Goal: Communication & Community: Answer question/provide support

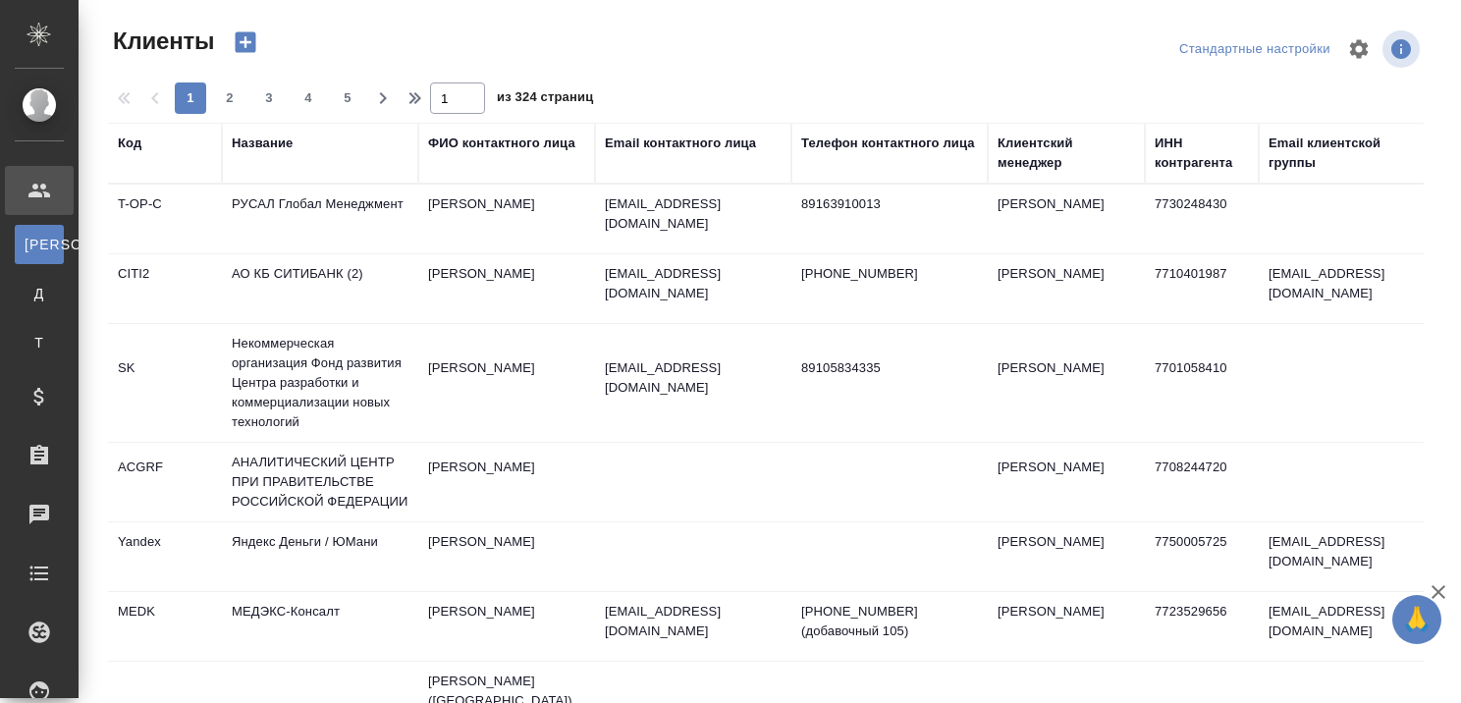
select select "RU"
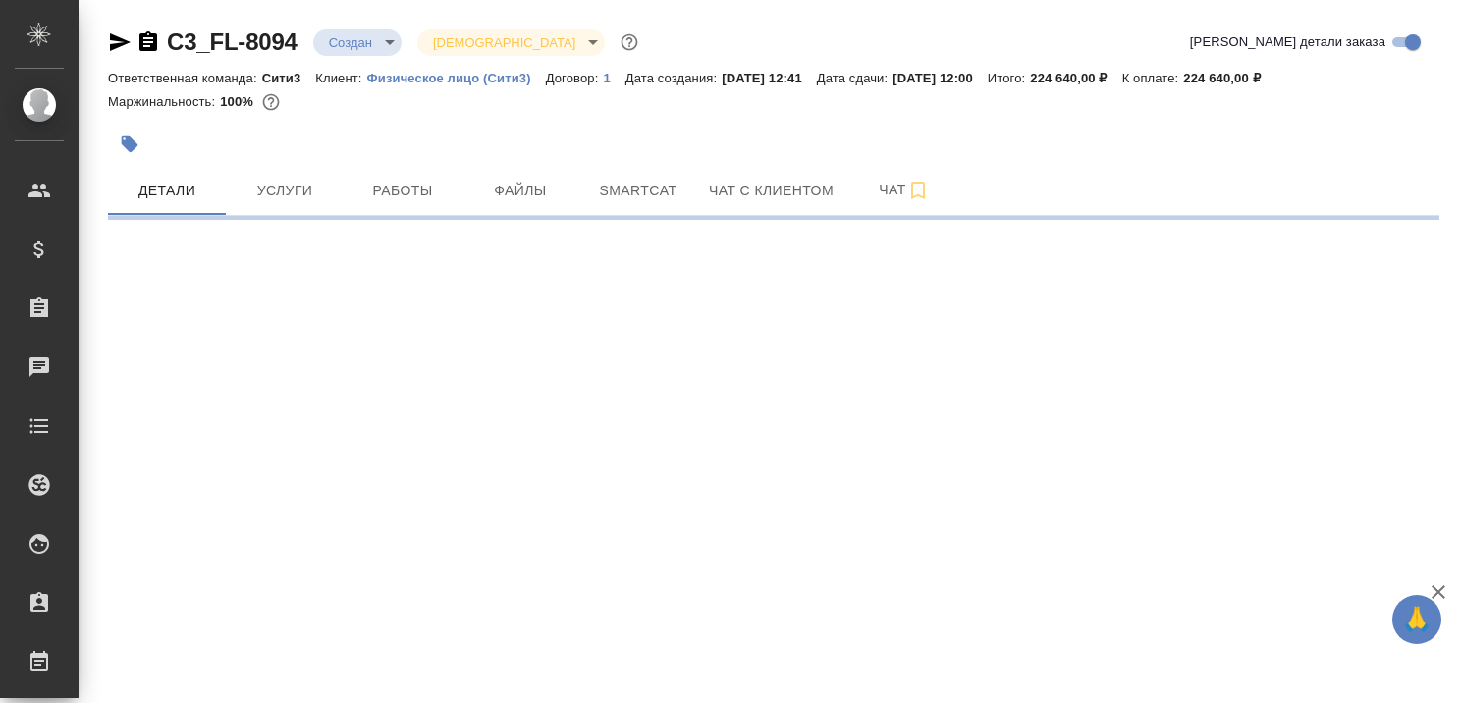
select select "RU"
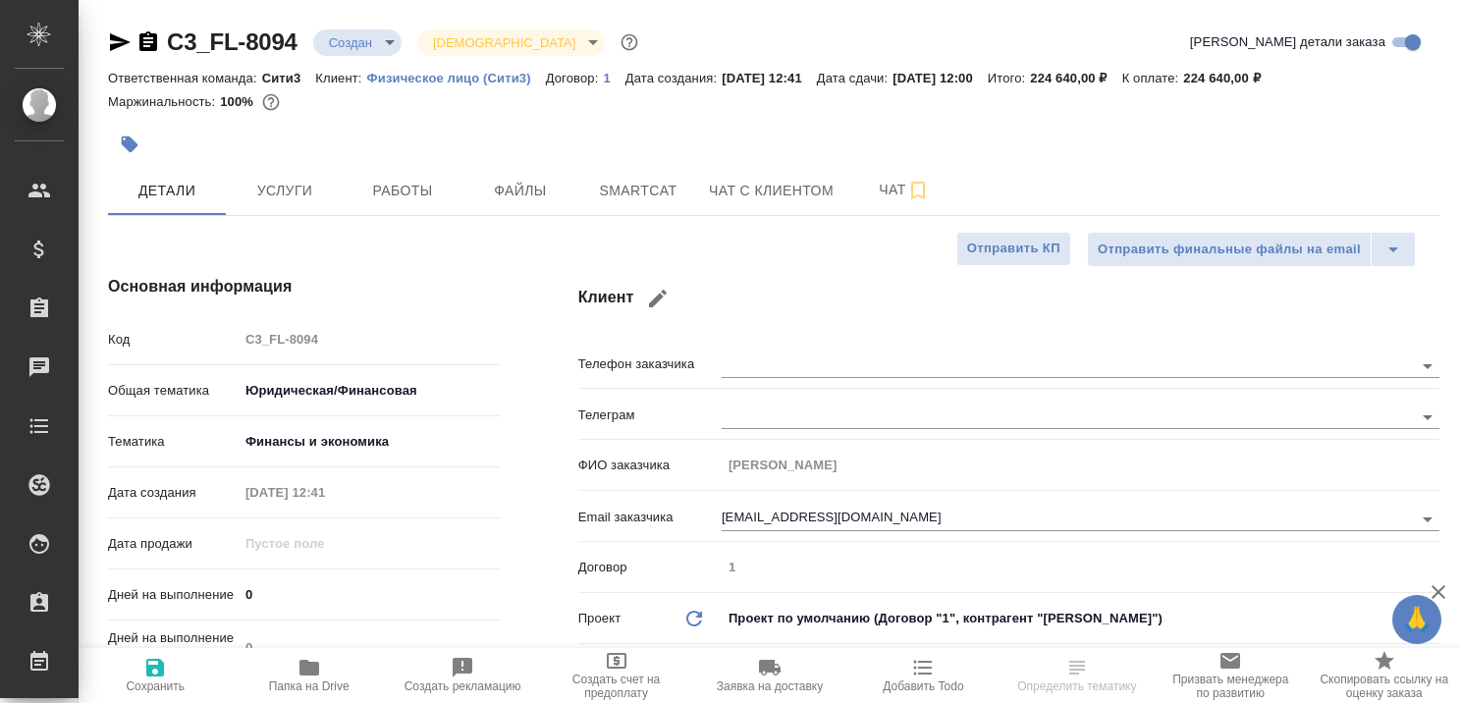
type textarea "x"
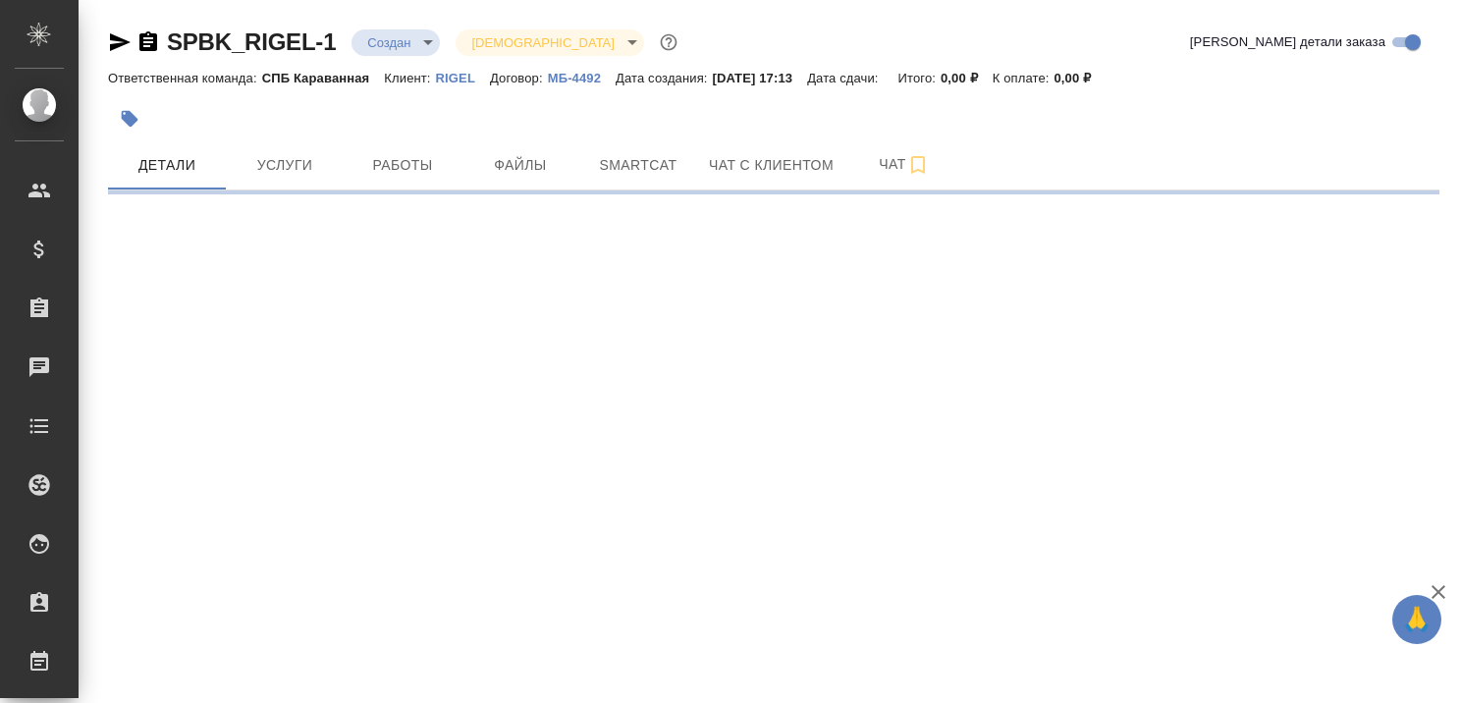
select select "RU"
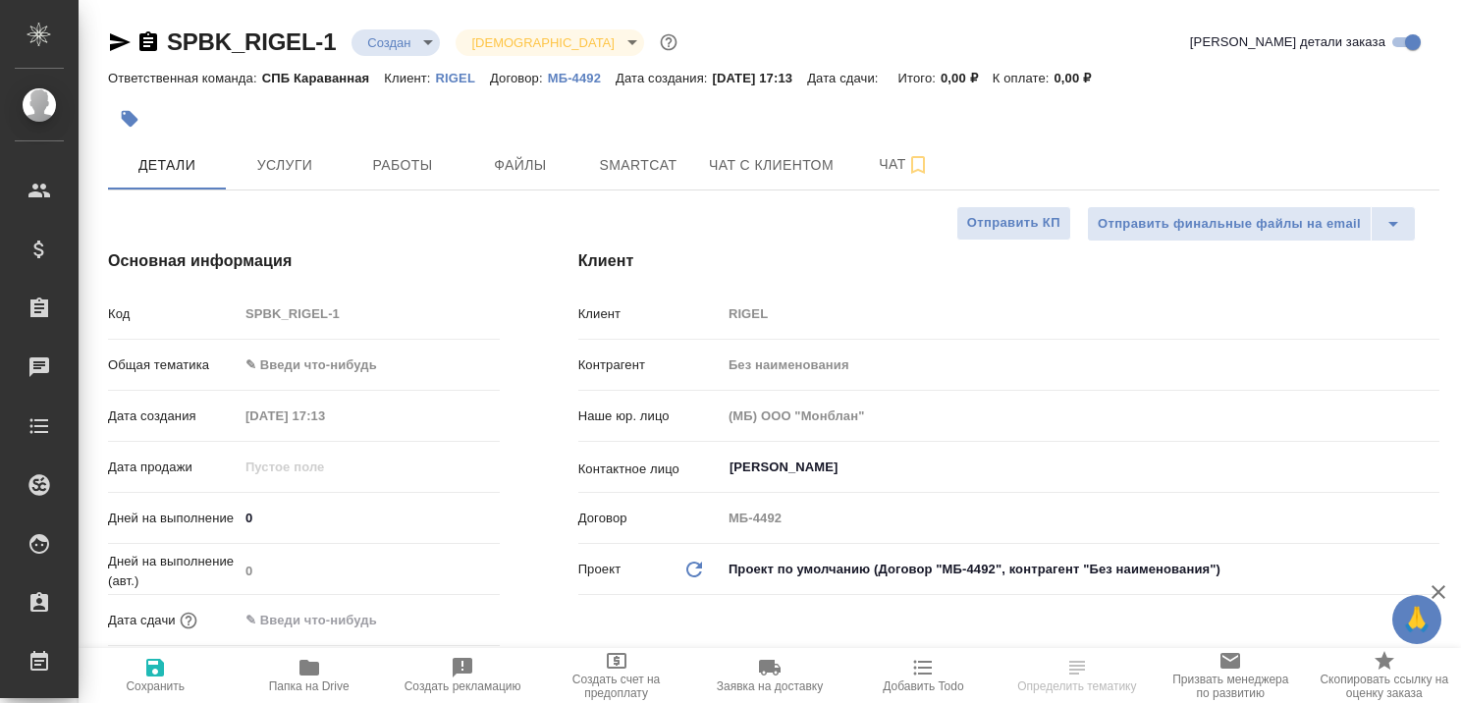
type textarea "x"
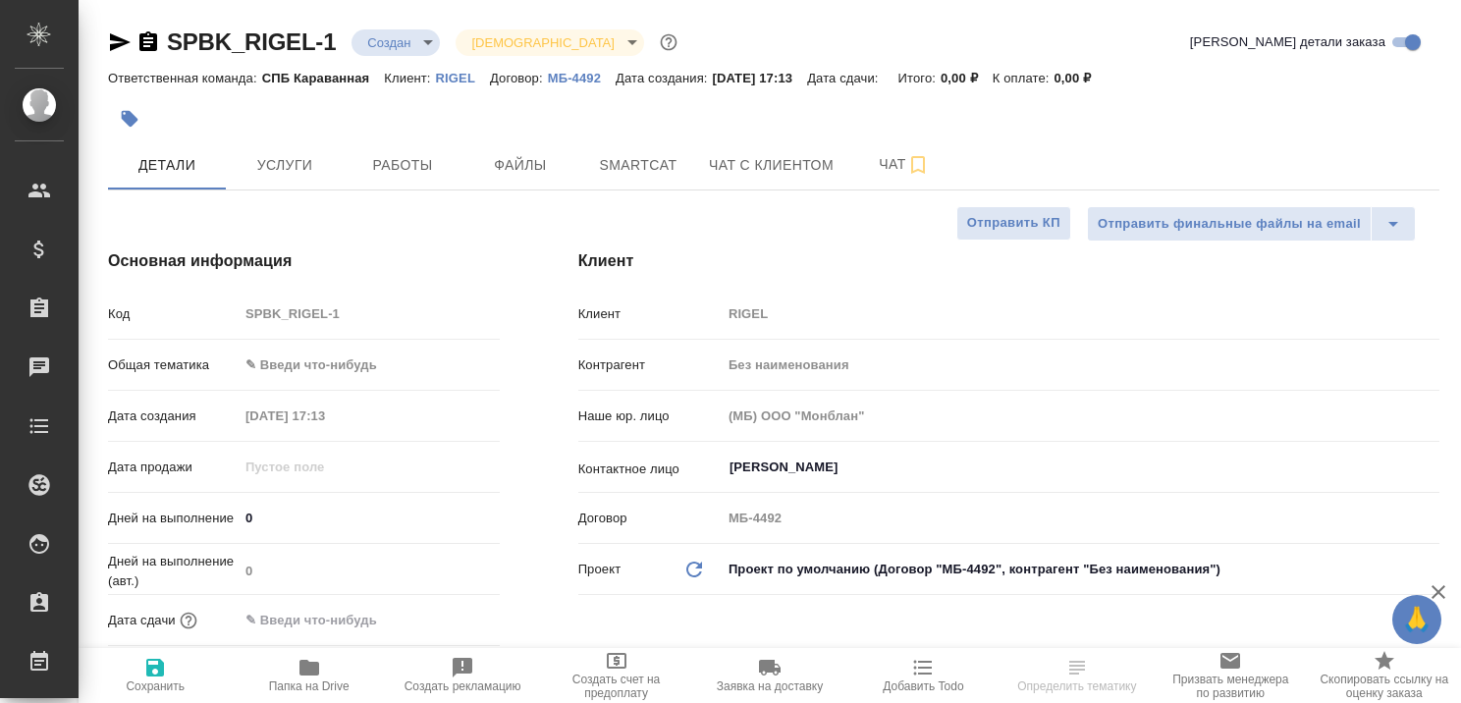
type textarea "x"
click at [1438, 589] on icon "button" at bounding box center [1439, 592] width 24 height 24
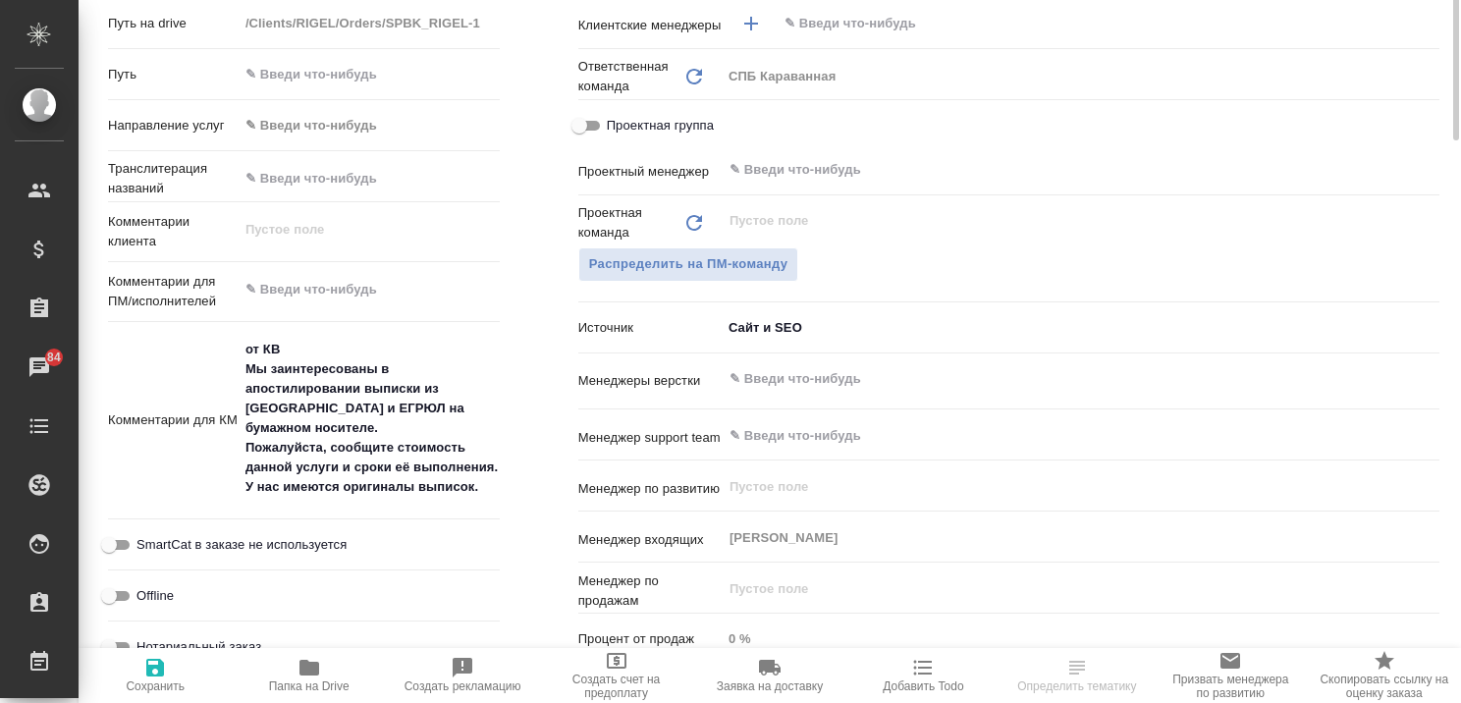
scroll to position [491, 0]
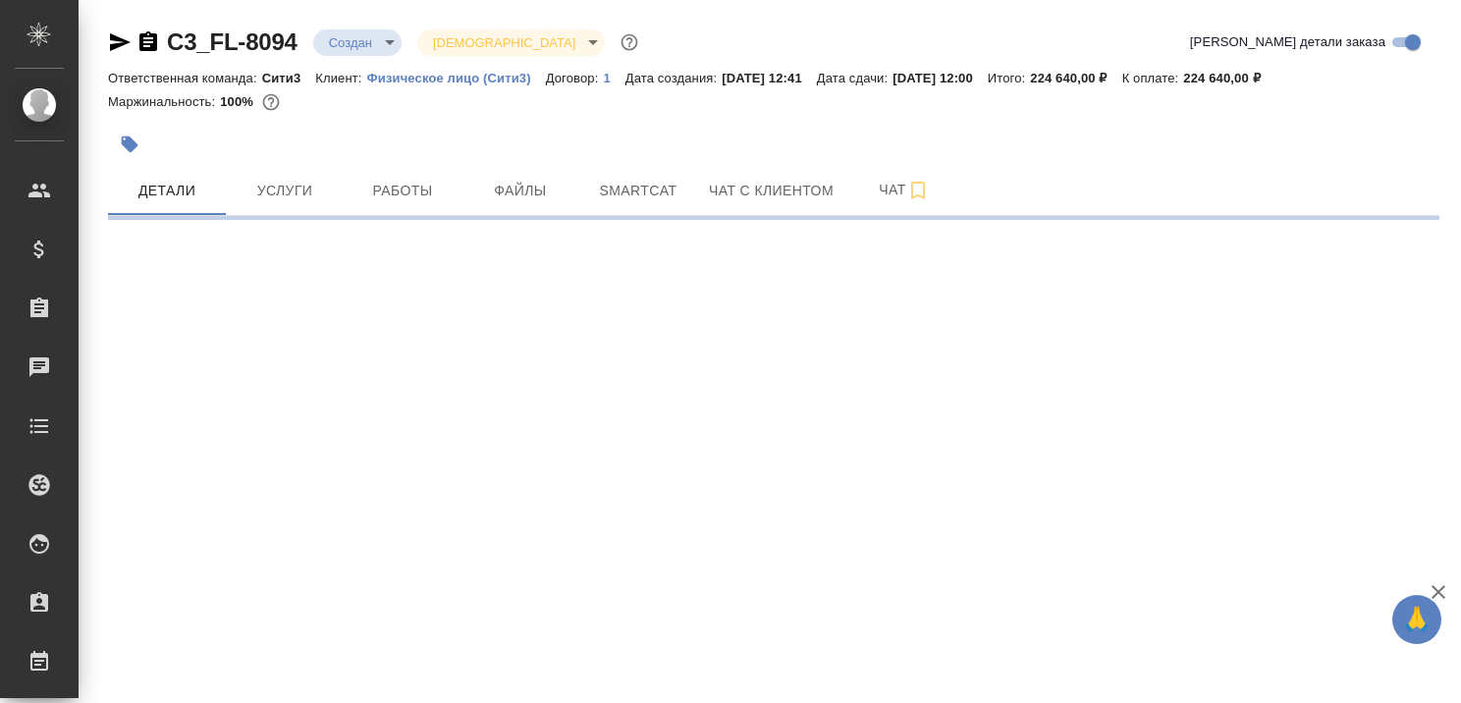
select select "RU"
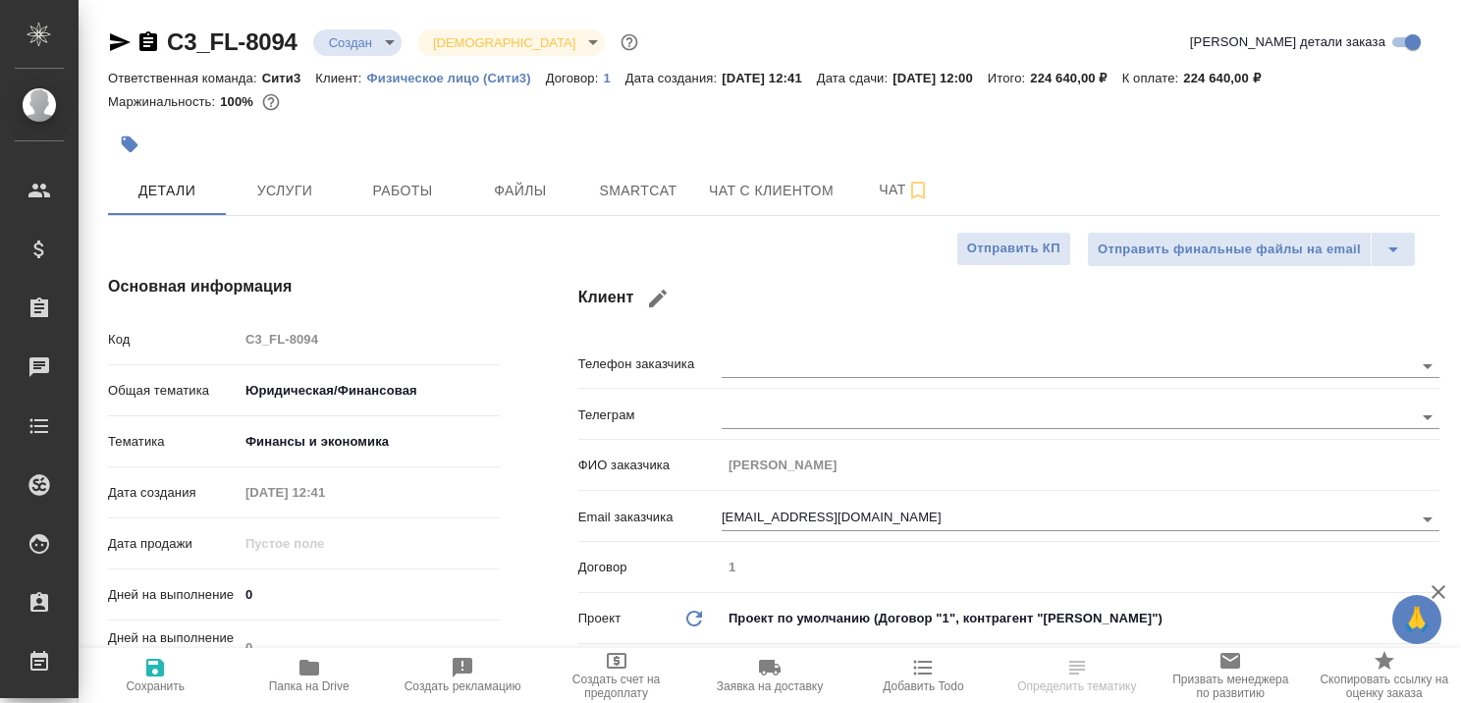
type textarea "x"
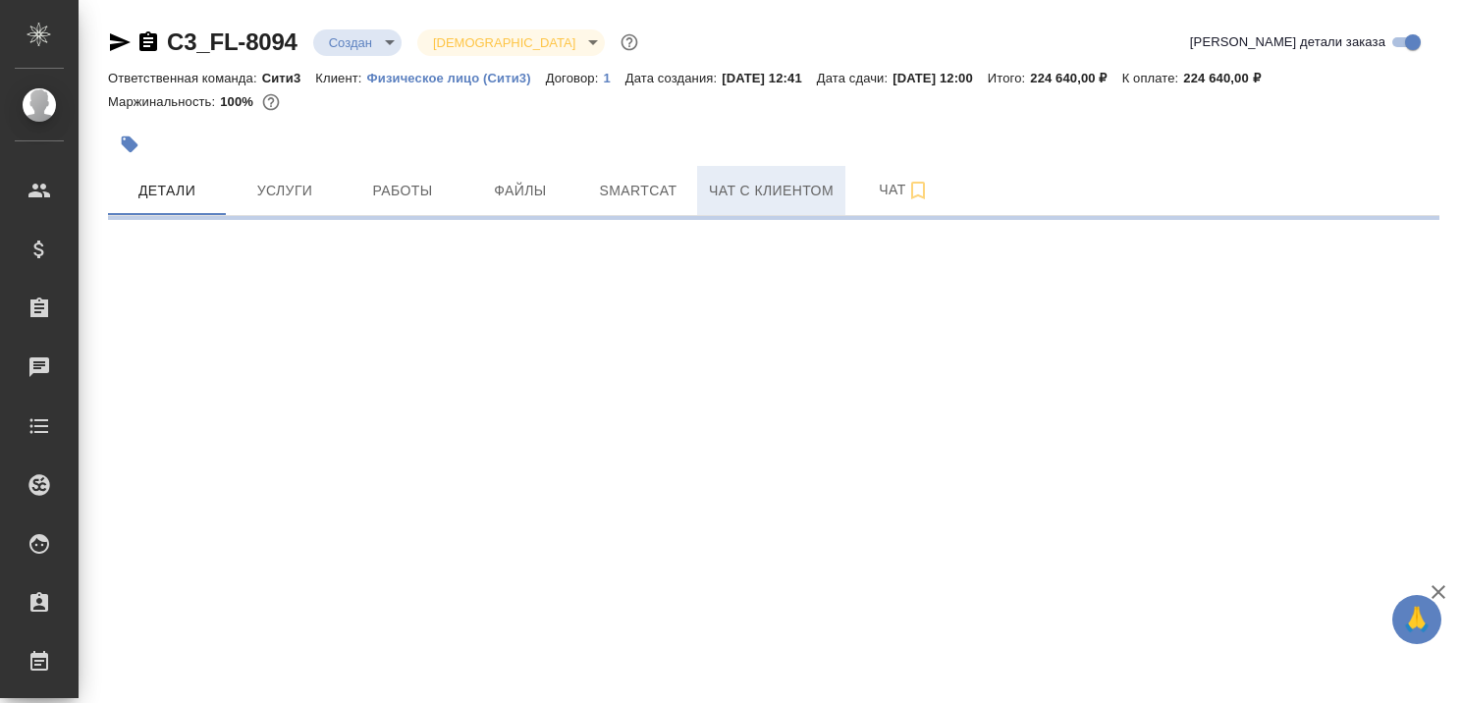
select select "RU"
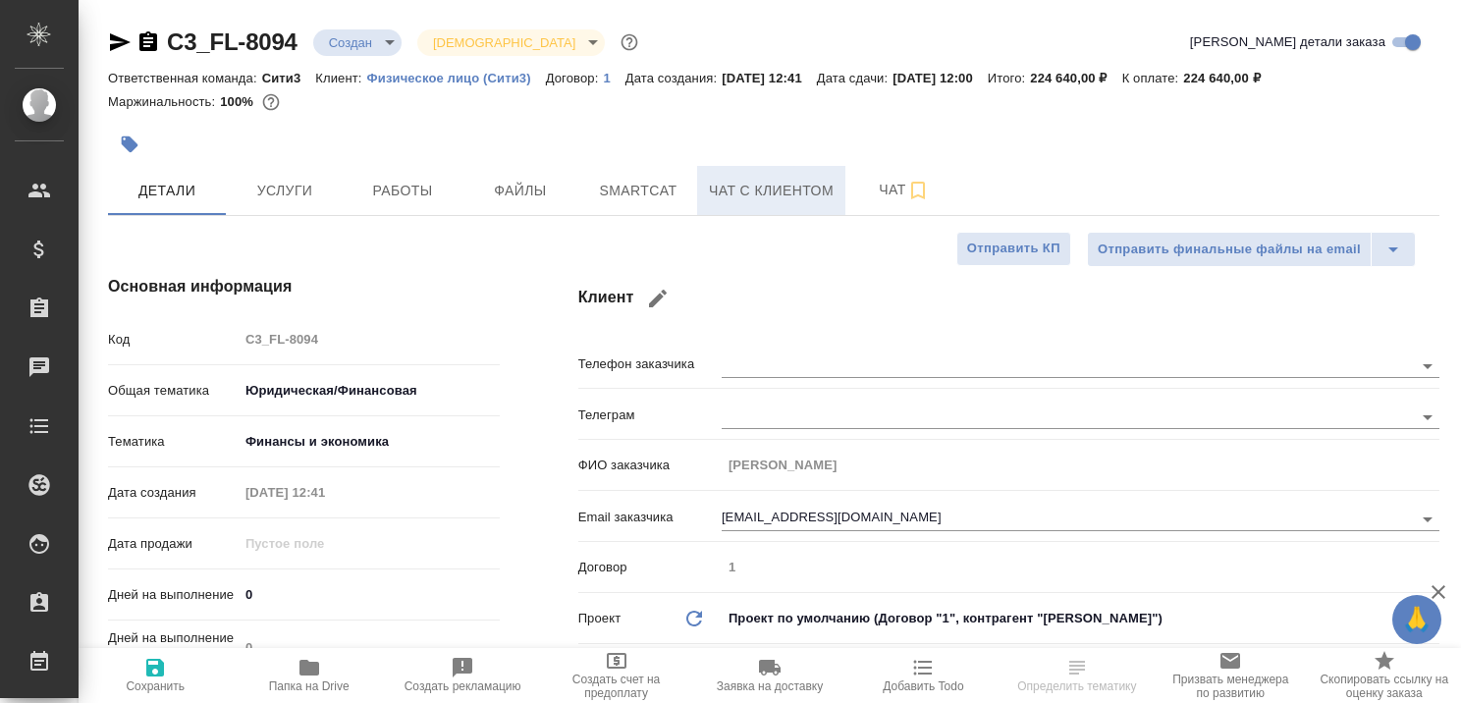
type textarea "x"
click at [735, 191] on span "Чат с клиентом" at bounding box center [771, 191] width 125 height 25
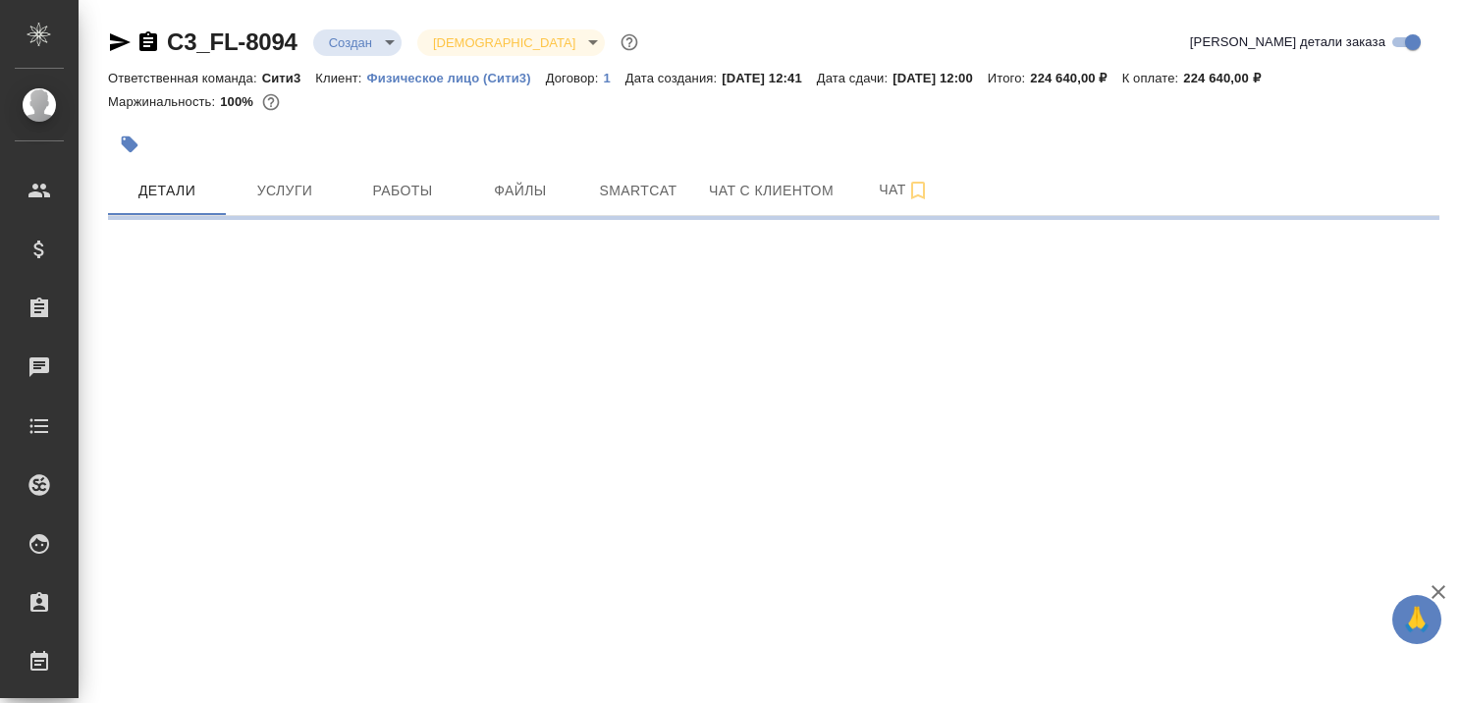
select select "RU"
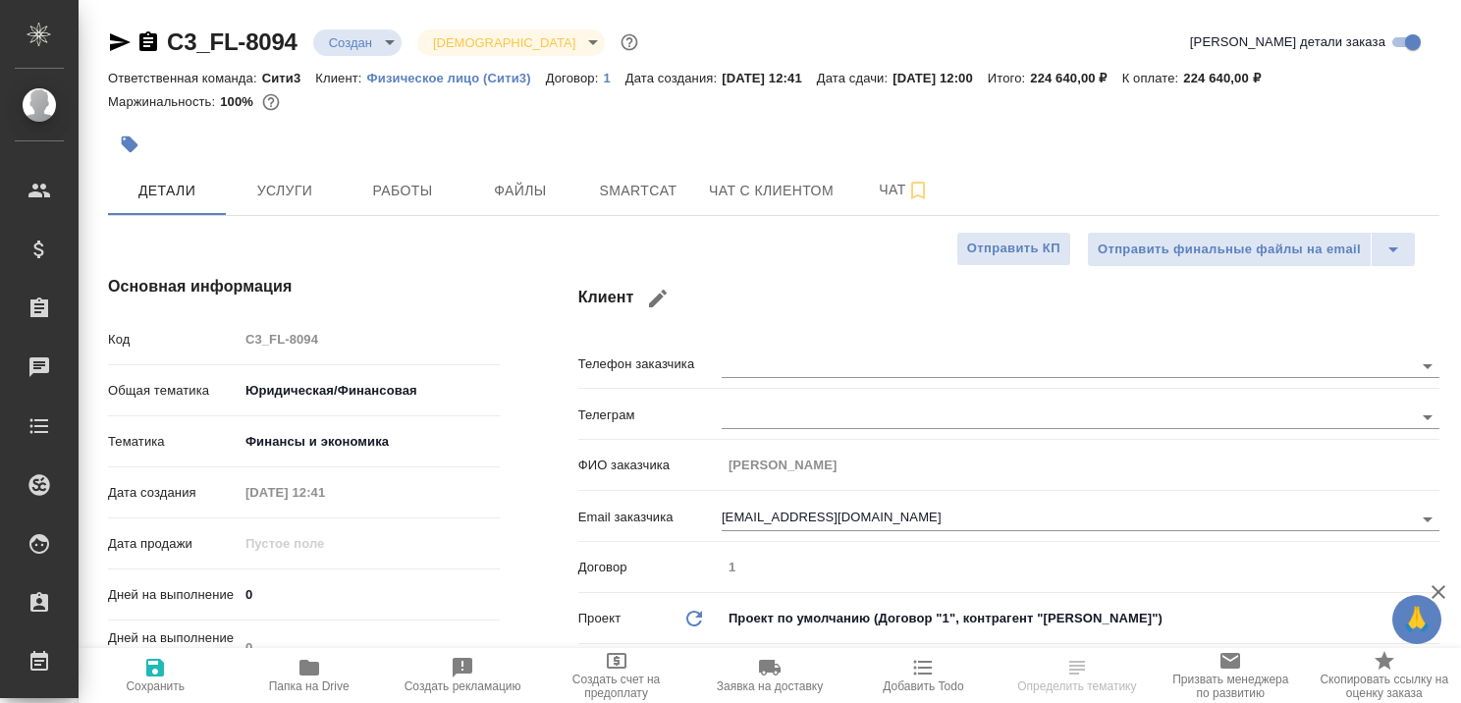
type textarea "x"
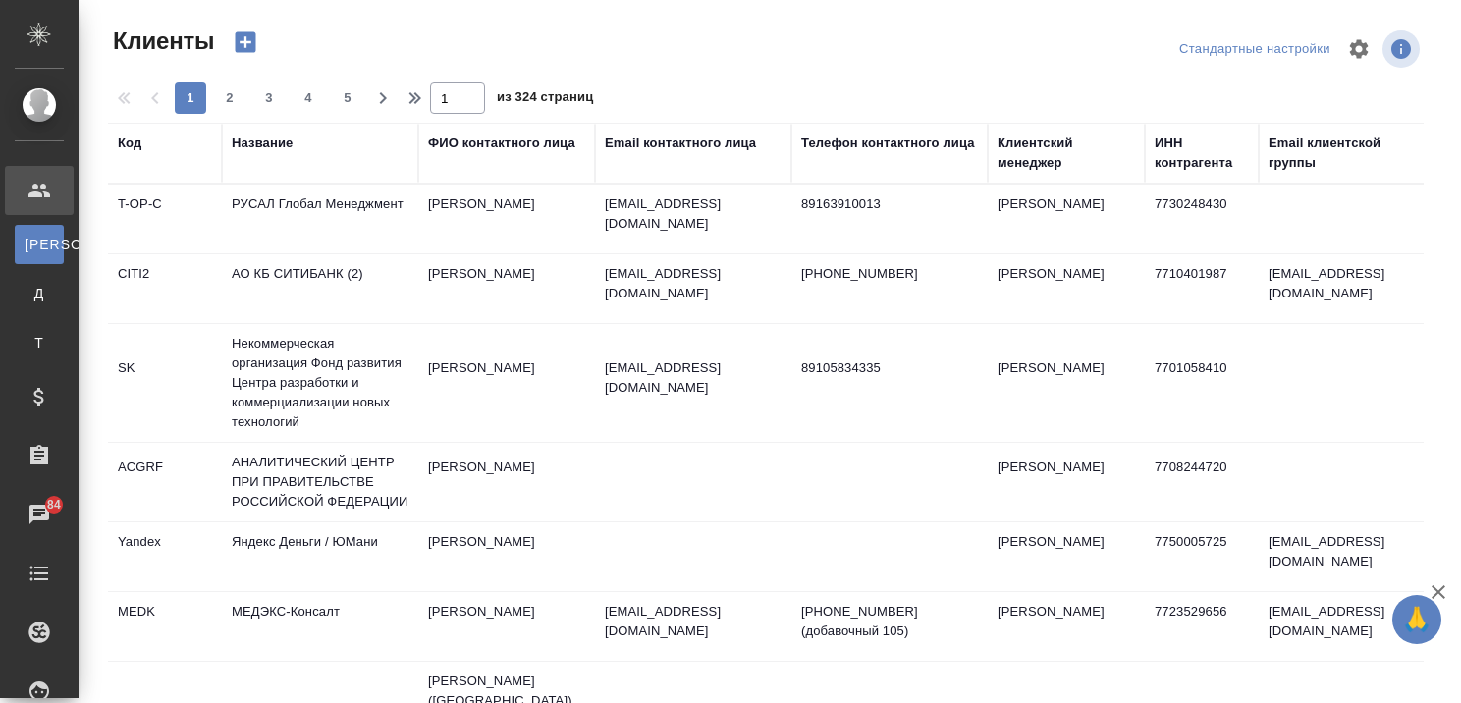
select select "RU"
